Goal: Information Seeking & Learning: Learn about a topic

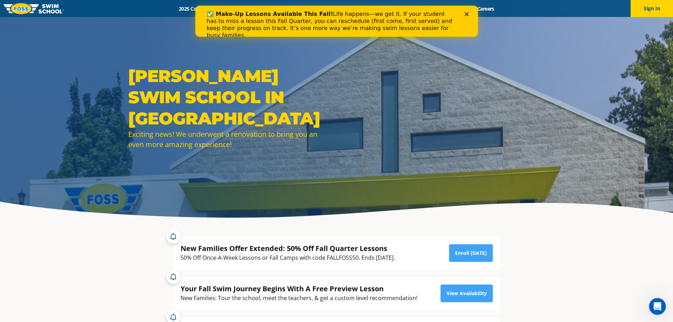
click at [466, 14] on icon "Close" at bounding box center [467, 14] width 4 height 4
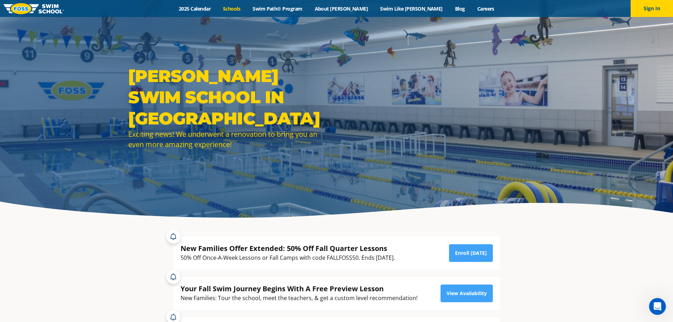
click at [247, 9] on link "Schools" at bounding box center [232, 8] width 30 height 7
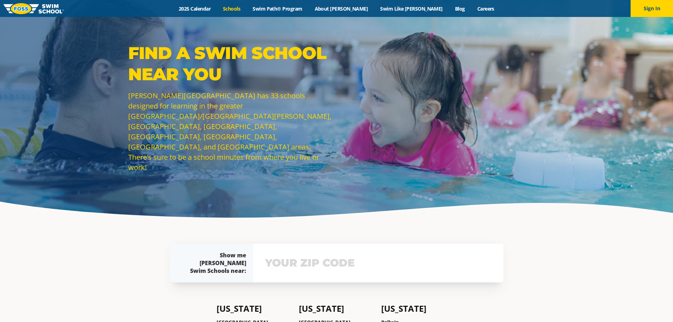
drag, startPoint x: 0, startPoint y: 0, endPoint x: 257, endPoint y: 10, distance: 257.6
click at [247, 10] on link "Schools" at bounding box center [232, 8] width 30 height 7
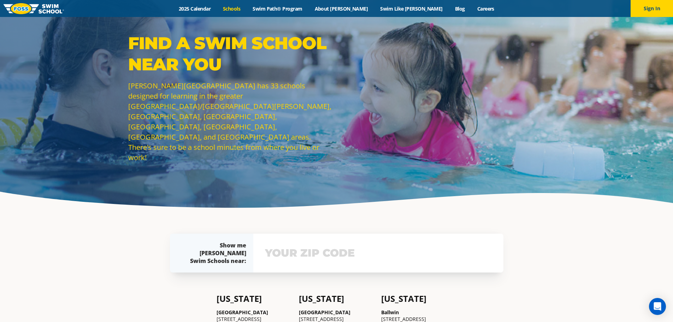
click at [375, 264] on div "View school & class schedule" at bounding box center [378, 253] width 250 height 39
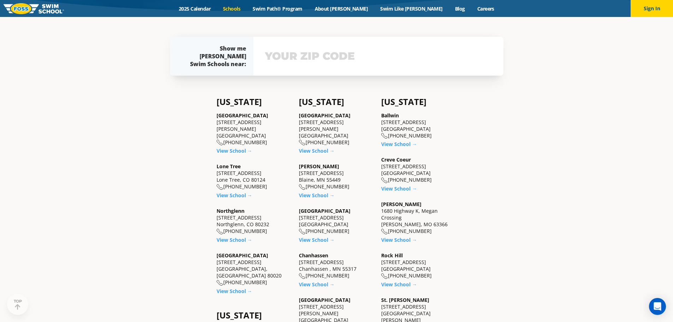
scroll to position [208, 0]
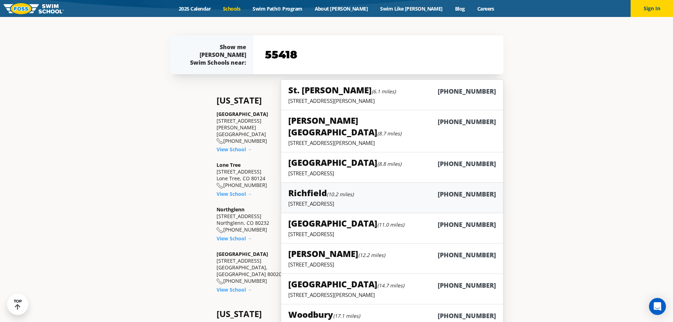
type input "55418"
click at [350, 191] on small "(10.2 miles)" at bounding box center [340, 194] width 27 height 7
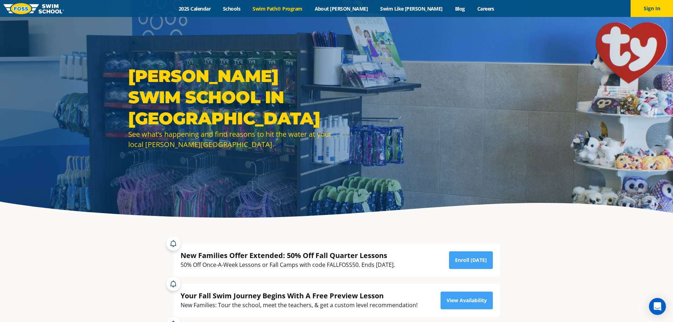
click at [309, 9] on link "Swim Path® Program" at bounding box center [278, 8] width 62 height 7
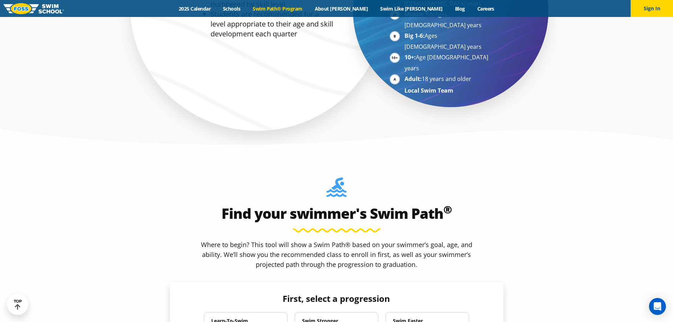
scroll to position [533, 0]
